Goal: Download file/media

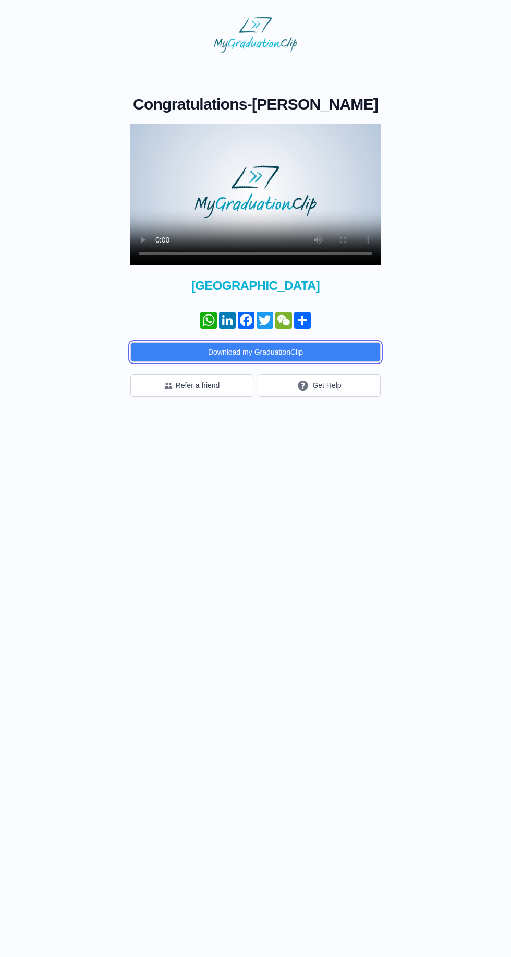
click at [194, 359] on button "Download my GraduationClip" at bounding box center [255, 352] width 250 height 20
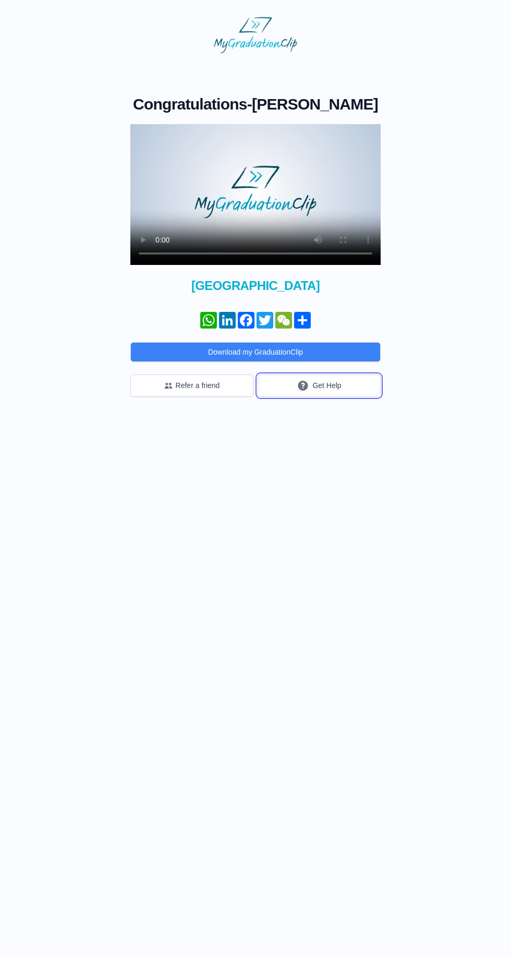
click at [327, 392] on button "Get Help" at bounding box center [319, 386] width 123 height 22
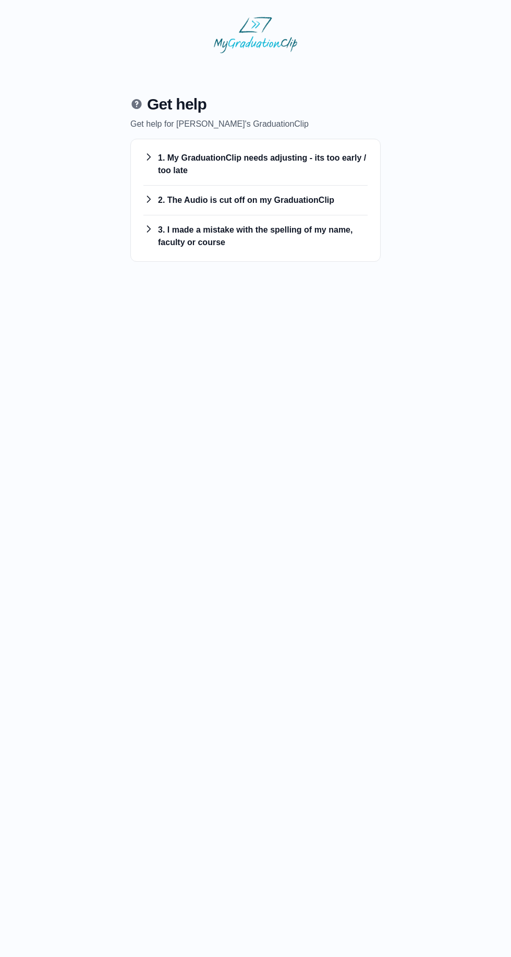
click at [187, 167] on h3 "1. My GraduationClip needs adjusting - its too early / too late" at bounding box center [255, 164] width 224 height 25
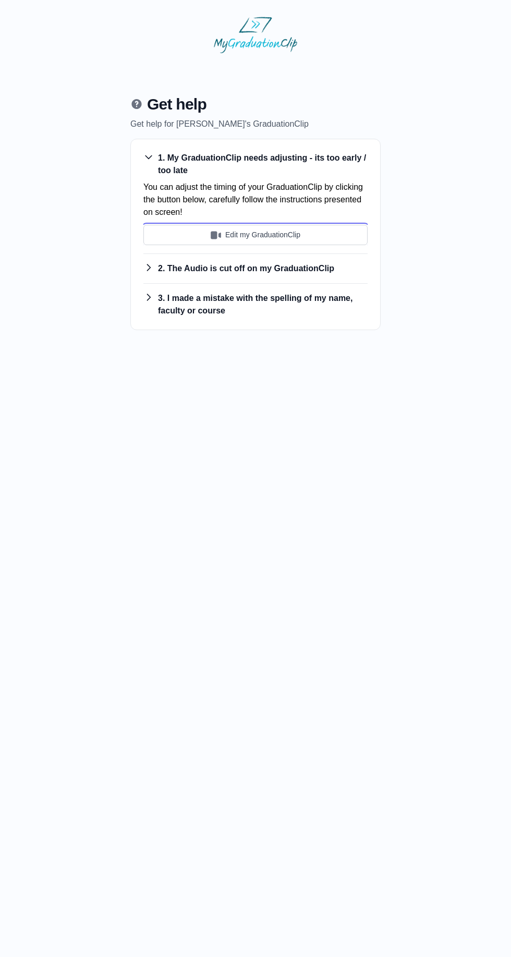
click at [215, 237] on img "submit" at bounding box center [216, 235] width 10 height 10
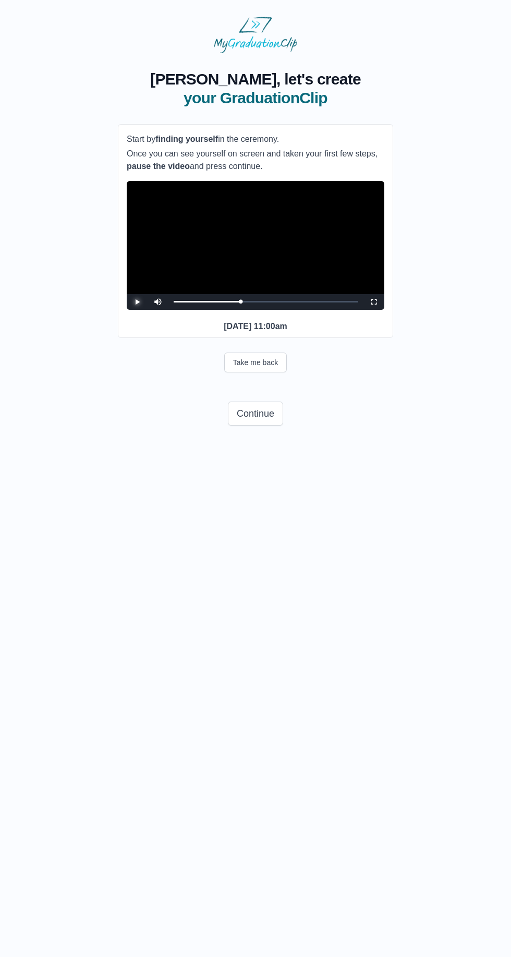
click at [241, 303] on div "0:34:38 Progress : 0%" at bounding box center [207, 302] width 67 height 2
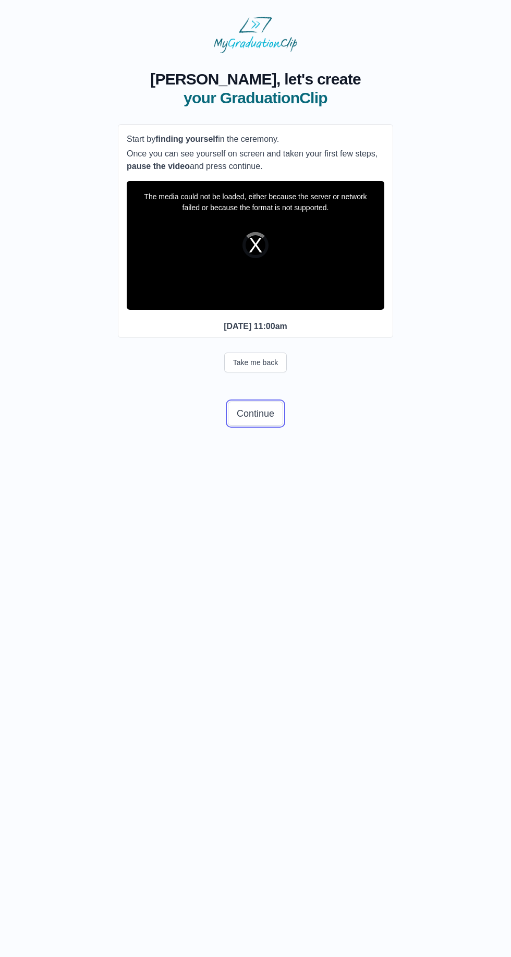
click at [252, 426] on button "Continue" at bounding box center [255, 414] width 55 height 24
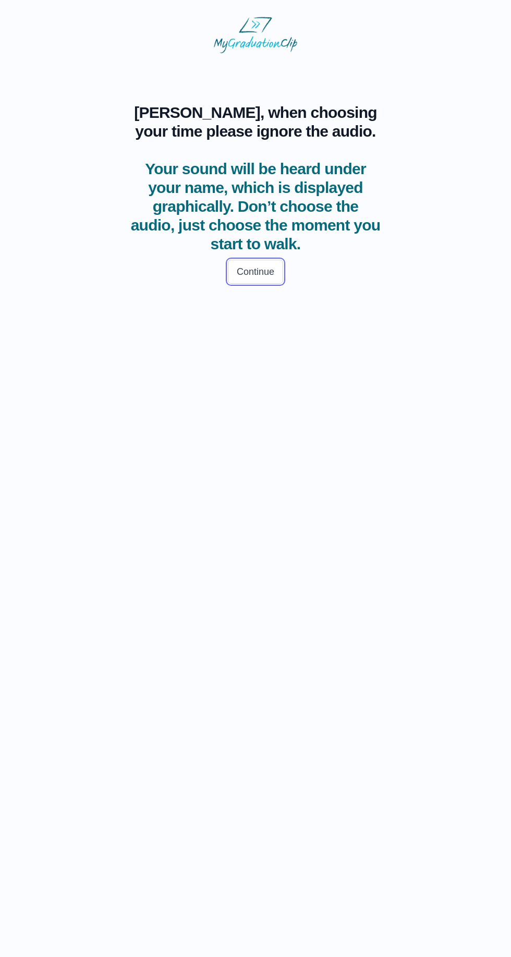
click at [253, 280] on button "Continue" at bounding box center [255, 272] width 55 height 24
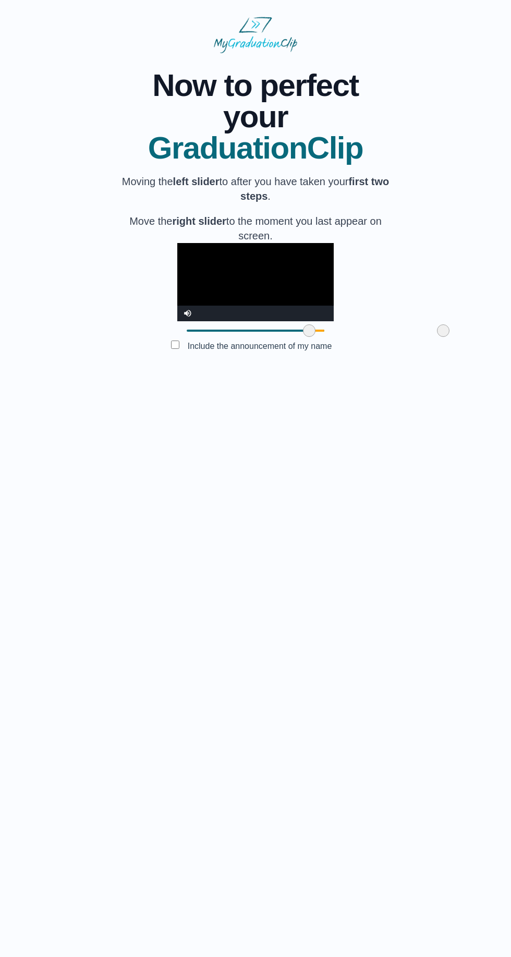
click at [177, 340] on div at bounding box center [255, 330] width 157 height 19
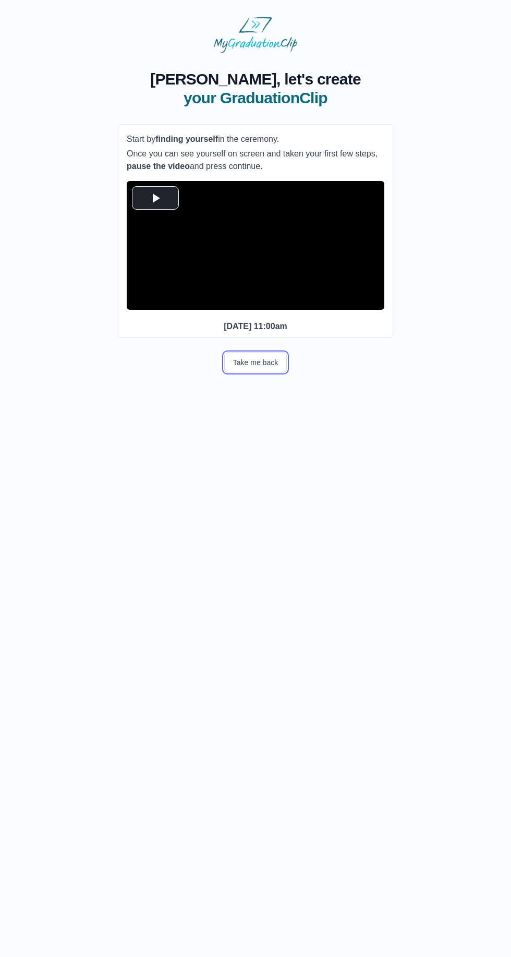
click at [249, 373] on button "Take me back" at bounding box center [255, 363] width 63 height 20
click at [250, 373] on button "Take me back" at bounding box center [255, 363] width 63 height 20
click at [240, 373] on button "Take me back" at bounding box center [255, 363] width 63 height 20
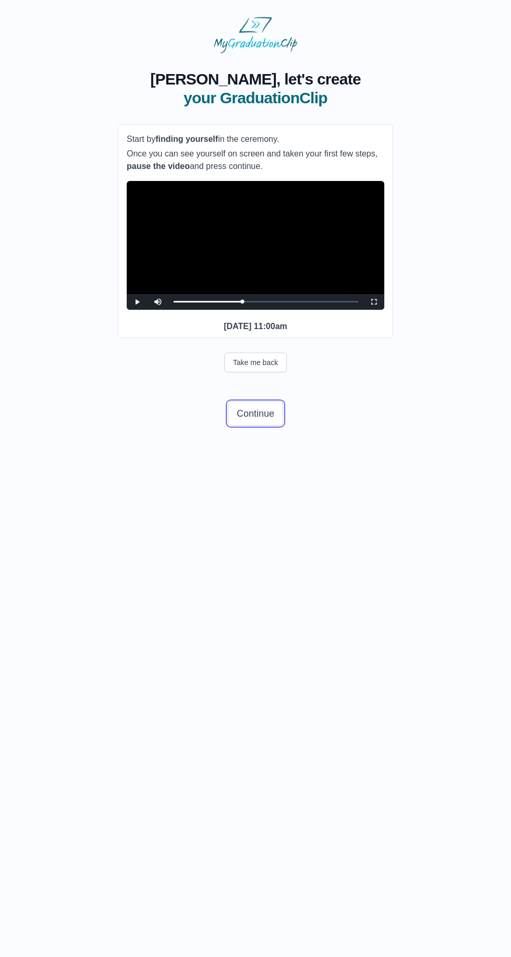
click at [243, 426] on button "Continue" at bounding box center [255, 414] width 55 height 24
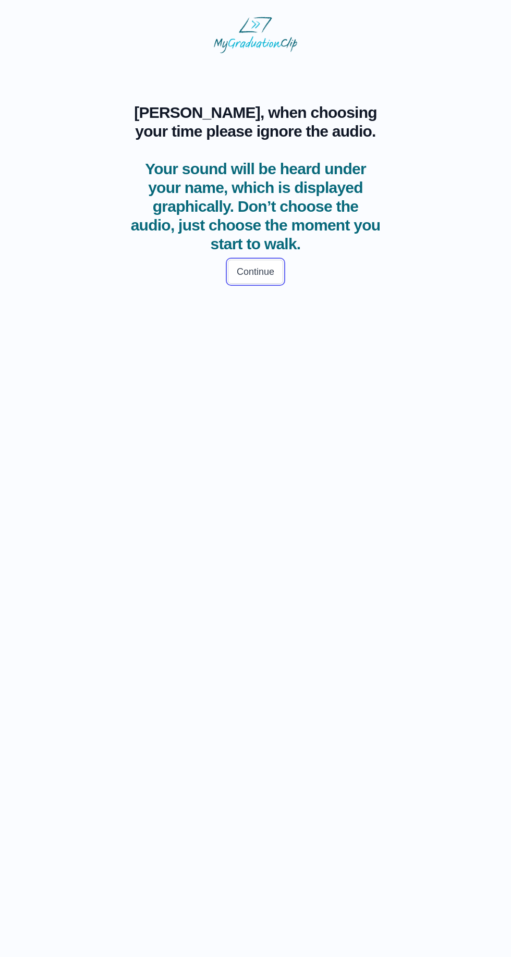
click at [247, 271] on button "Continue" at bounding box center [255, 272] width 55 height 24
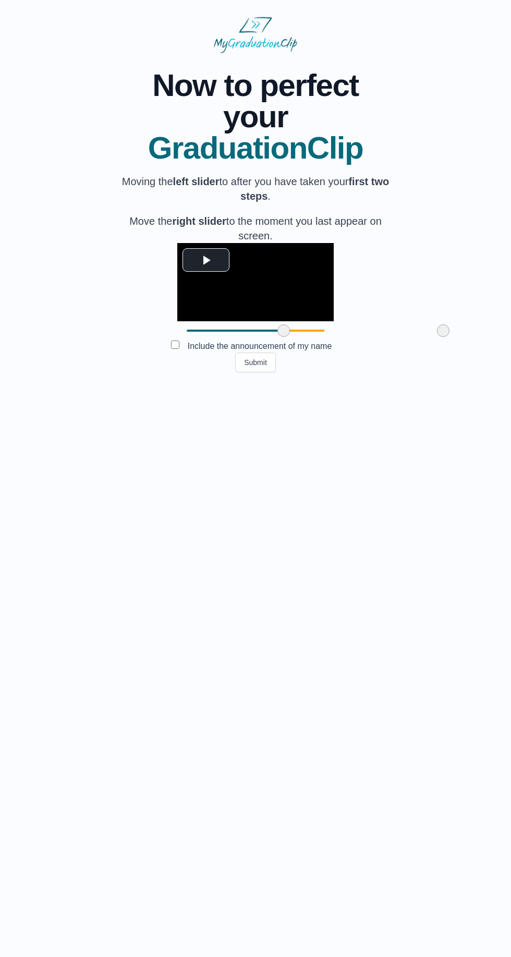
click at [211, 355] on label "Include the announcement of my name" at bounding box center [259, 346] width 161 height 17
click at [247, 373] on button "Submit" at bounding box center [255, 363] width 41 height 20
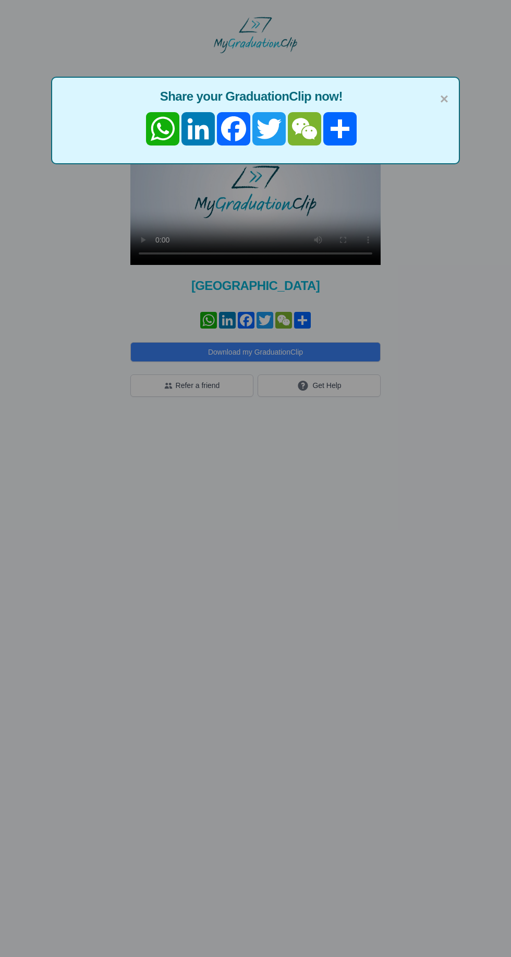
click at [444, 97] on span "×" at bounding box center [444, 99] width 8 height 22
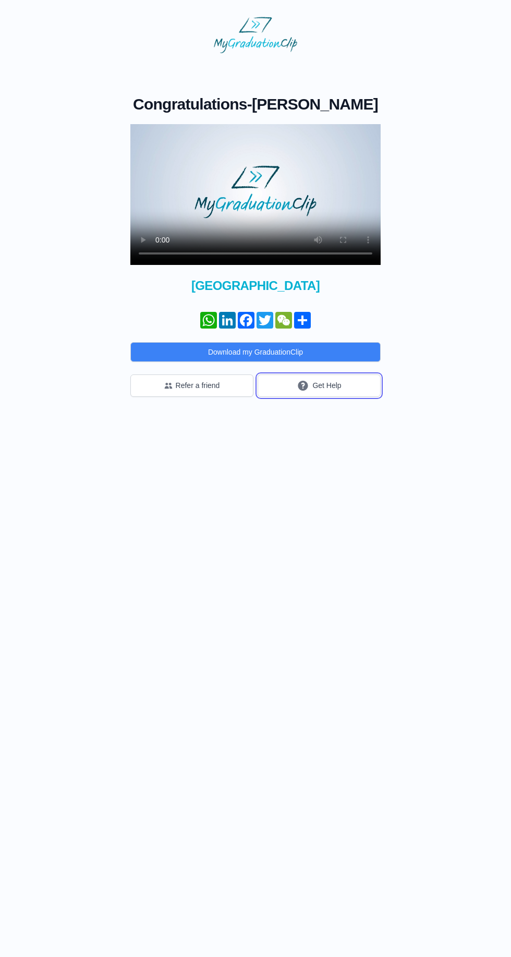
click at [322, 392] on button "Get Help" at bounding box center [319, 386] width 123 height 22
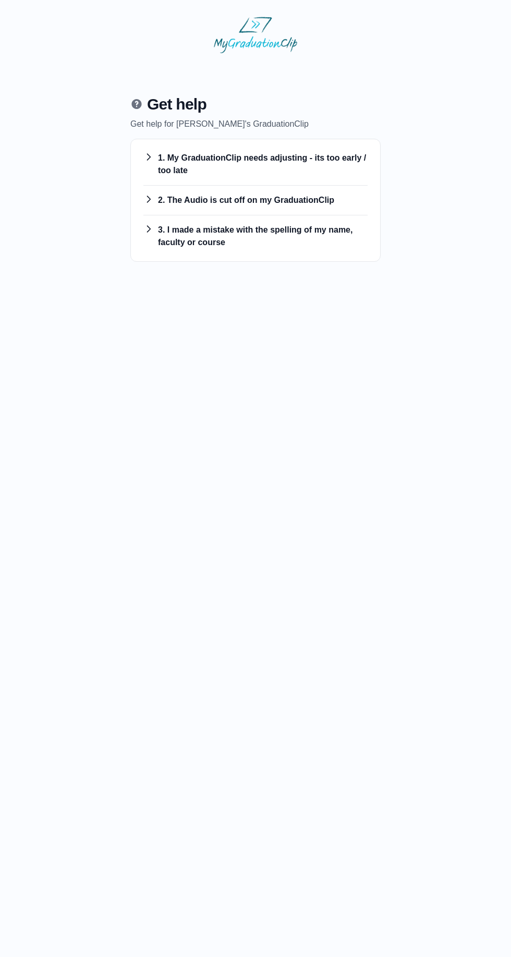
click at [219, 163] on h3 "1. My GraduationClip needs adjusting - its too early / too late" at bounding box center [255, 164] width 224 height 25
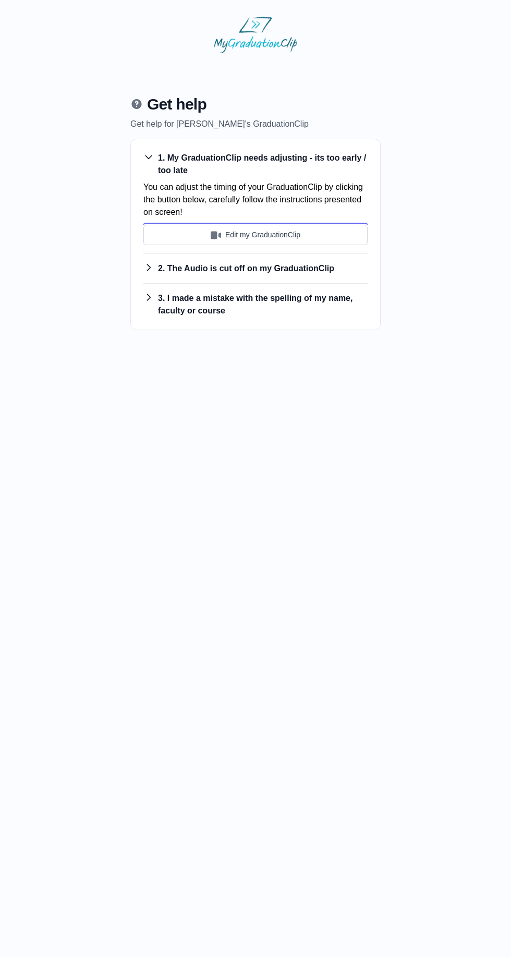
click at [221, 233] on button "Edit my GraduationClip" at bounding box center [255, 235] width 224 height 20
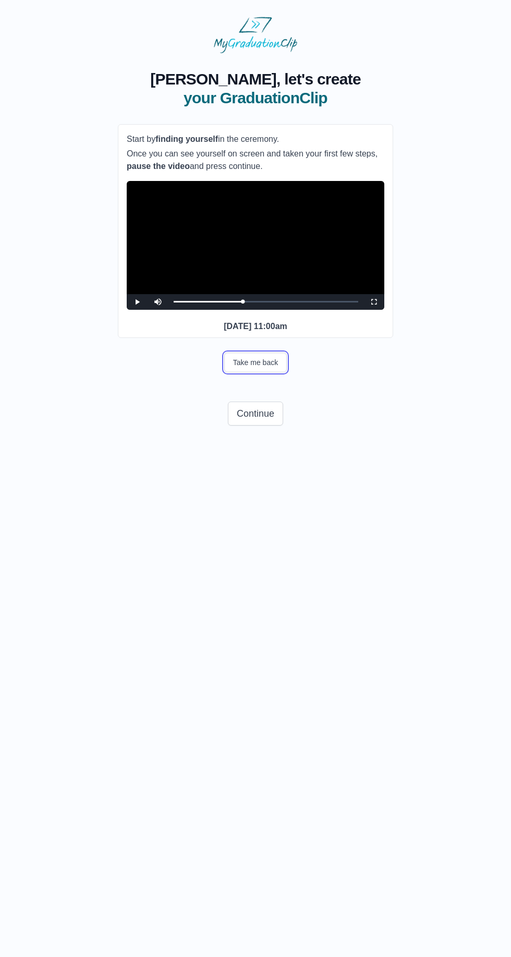
click at [244, 373] on button "Take me back" at bounding box center [255, 363] width 63 height 20
click at [240, 373] on button "Take me back" at bounding box center [255, 363] width 63 height 20
click at [239, 373] on button "Take me back" at bounding box center [255, 363] width 63 height 20
click at [235, 373] on button "Take me back" at bounding box center [255, 363] width 63 height 20
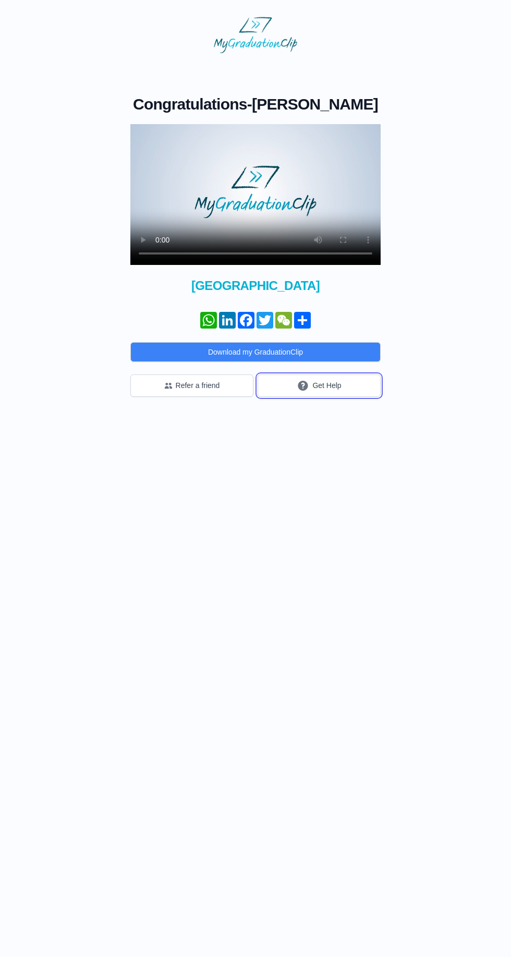
click at [320, 392] on button "Get Help" at bounding box center [319, 386] width 123 height 22
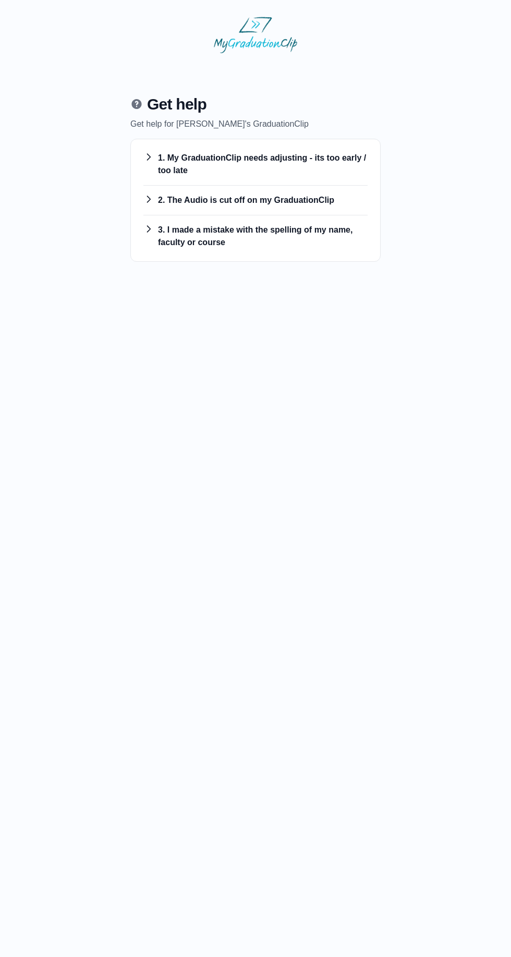
click at [188, 158] on h3 "1. My GraduationClip needs adjusting - its too early / too late" at bounding box center [255, 164] width 224 height 25
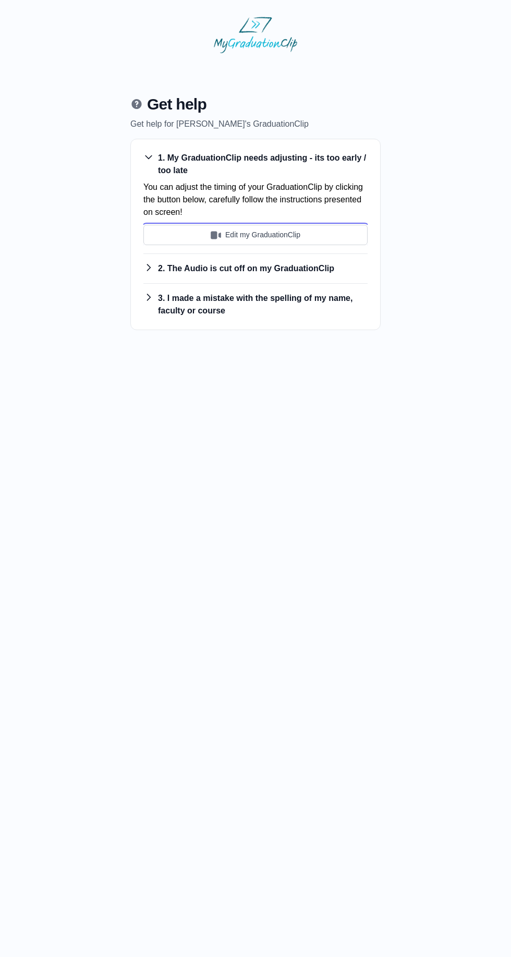
click at [211, 239] on img "submit" at bounding box center [216, 235] width 10 height 10
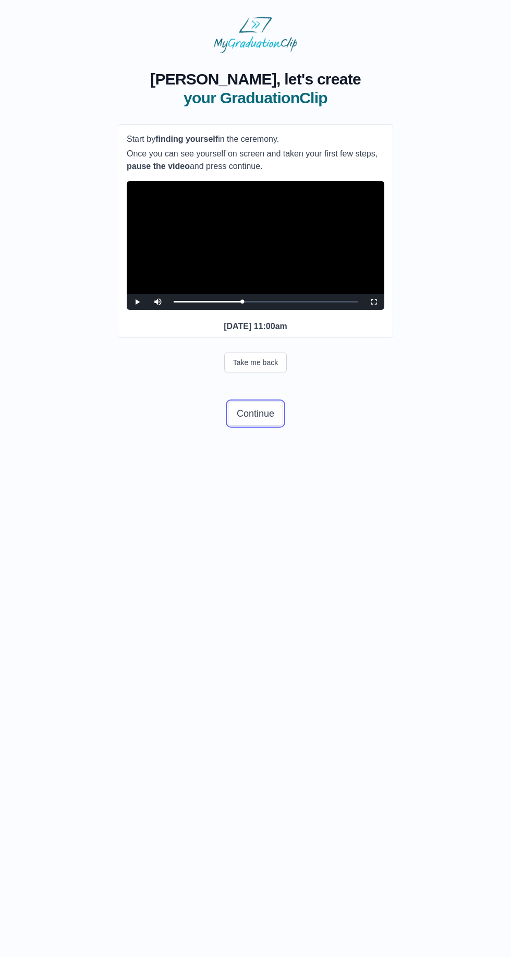
click at [247, 426] on button "Continue" at bounding box center [255, 414] width 55 height 24
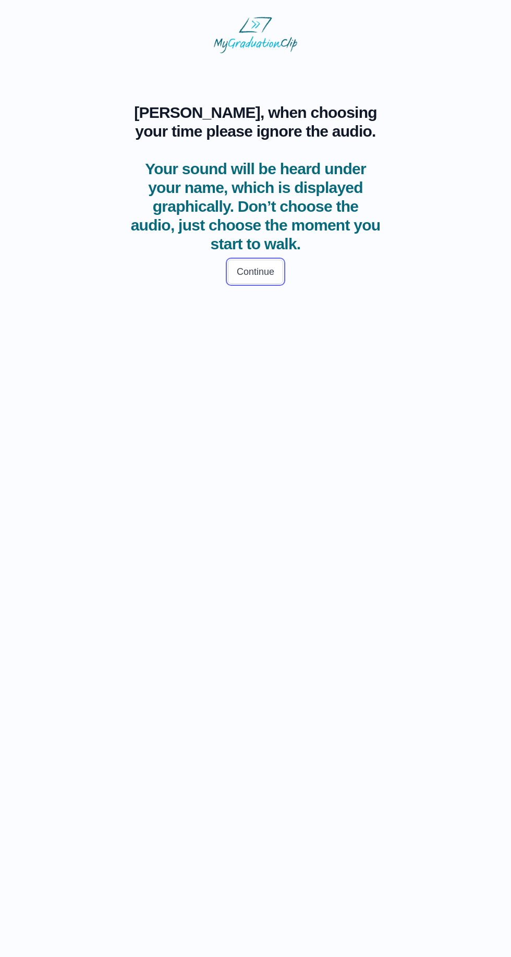
click at [245, 269] on button "Continue" at bounding box center [255, 272] width 55 height 24
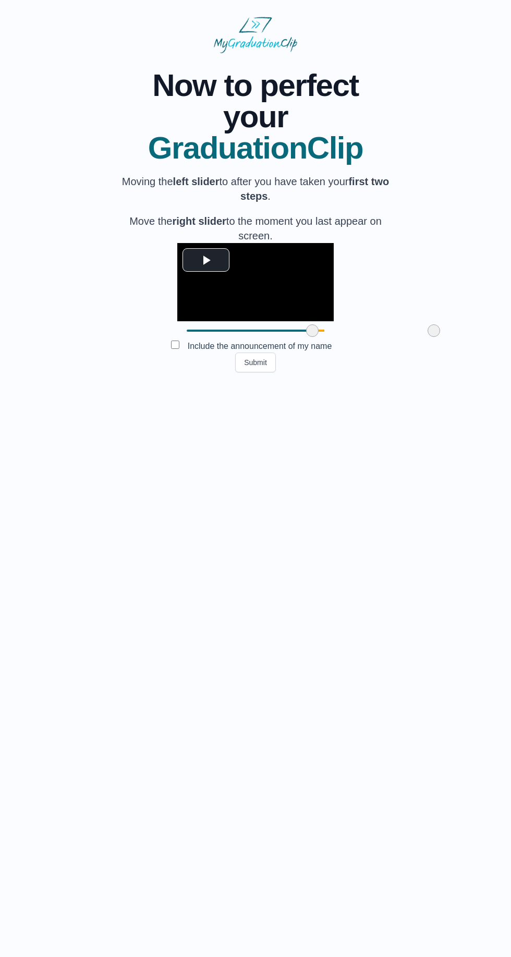
click at [227, 355] on label "Include the announcement of my name" at bounding box center [259, 346] width 161 height 17
click at [242, 389] on html "**********" at bounding box center [255, 194] width 511 height 389
click at [249, 373] on button "Submit" at bounding box center [255, 363] width 41 height 20
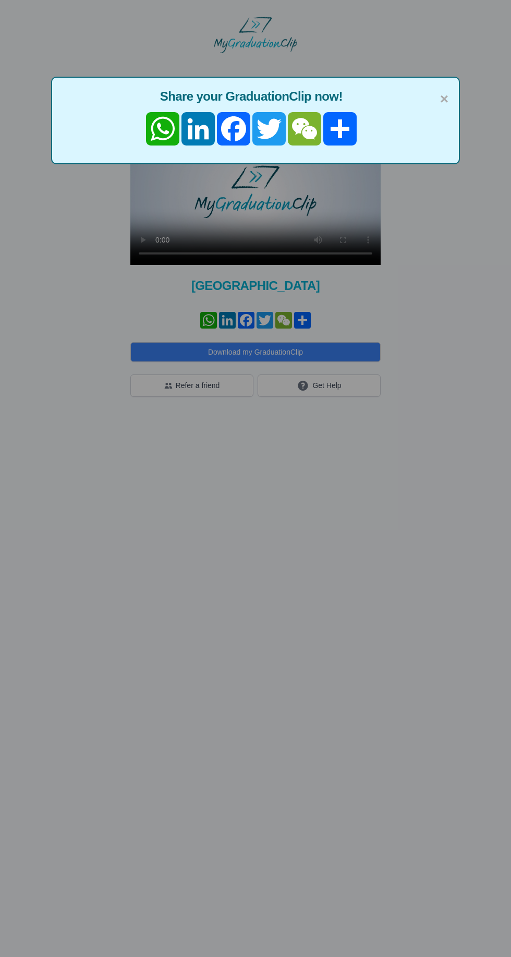
click at [447, 98] on span "×" at bounding box center [444, 99] width 8 height 22
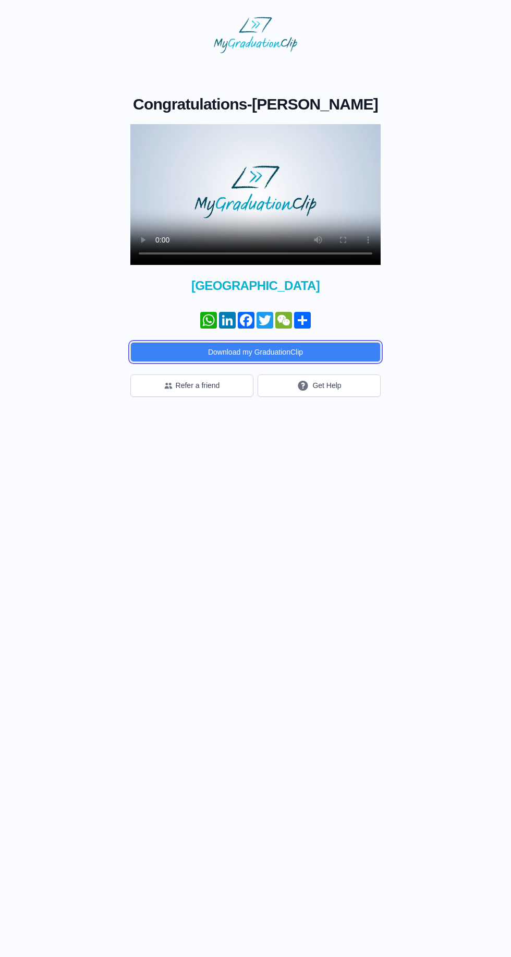
click at [234, 352] on button "Download my GraduationClip" at bounding box center [255, 352] width 250 height 20
click at [207, 361] on button "Download my GraduationClip" at bounding box center [255, 352] width 250 height 20
